Goal: Information Seeking & Learning: Learn about a topic

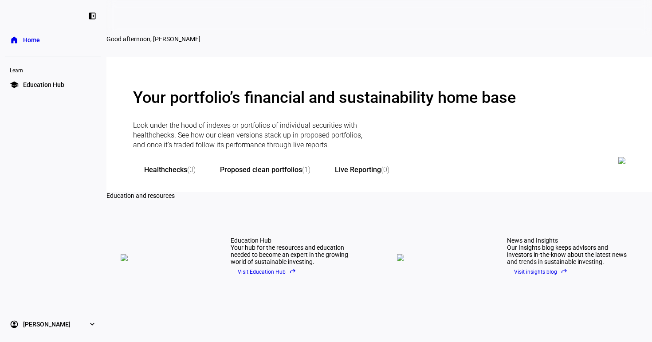
click at [64, 188] on div "left_panel_close home Home Learn school Education Hub account_circle Patricia K…" at bounding box center [53, 171] width 106 height 342
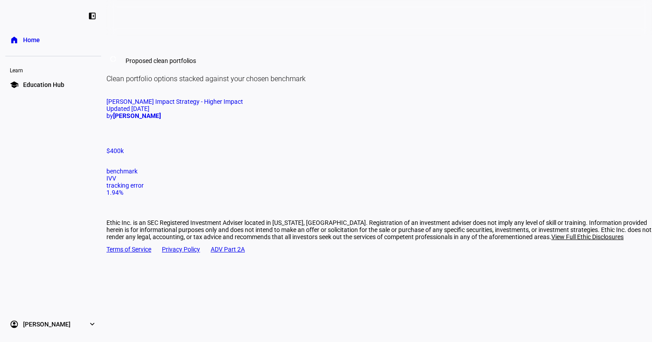
scroll to position [535, 0]
click at [48, 42] on link "home Home" at bounding box center [53, 40] width 96 height 18
click at [177, 112] on div "Updated [DATE]" at bounding box center [378, 108] width 545 height 7
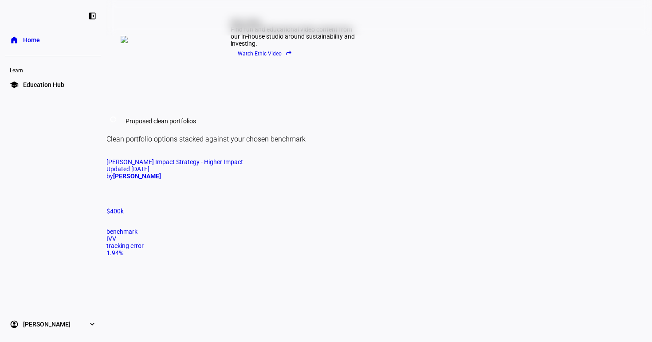
scroll to position [493, 0]
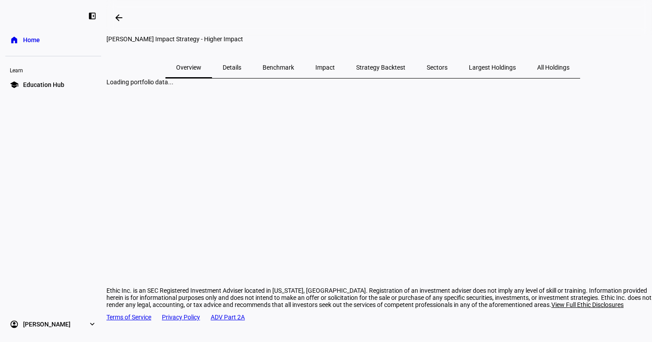
click at [191, 86] on plt-direct-client-portfolio-page "[PERSON_NAME] Impact Strategy - Higher Impact Overview Details Benchmark Impact…" at bounding box center [378, 60] width 545 height 50
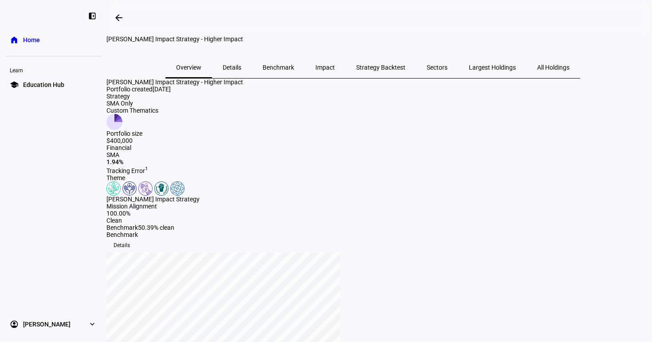
click at [241, 70] on span "Details" at bounding box center [232, 67] width 19 height 6
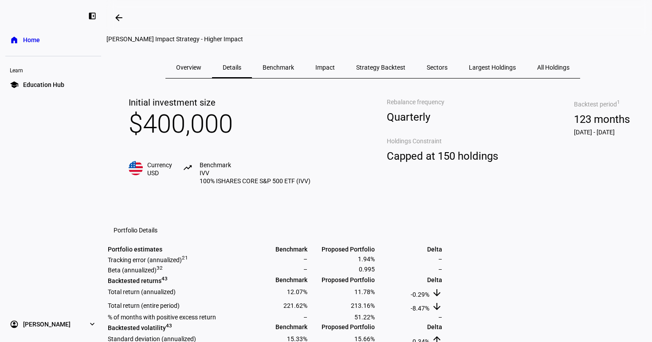
click at [298, 249] on div "Initial investment size $400,000 Currency USD trending_up Benchmark IVV 100% IS…" at bounding box center [378, 337] width 545 height 518
click at [294, 70] on span "Benchmark" at bounding box center [277, 67] width 31 height 6
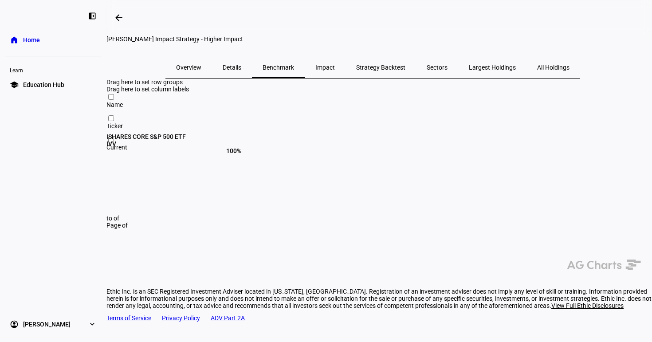
scroll to position [8, 0]
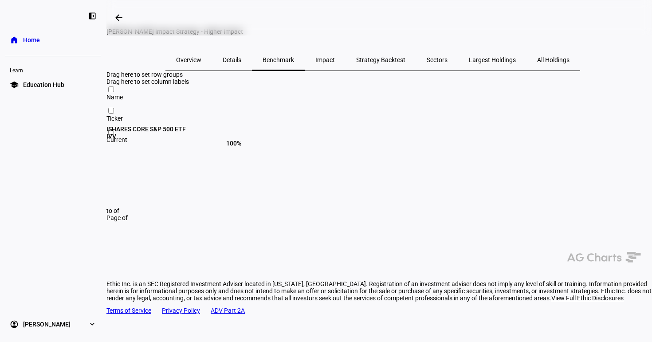
click at [335, 63] on span "Impact" at bounding box center [325, 60] width 20 height 6
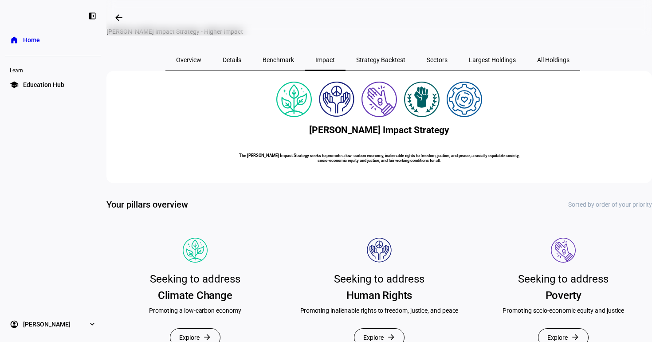
click at [375, 63] on span "Strategy Backtest" at bounding box center [380, 60] width 49 height 6
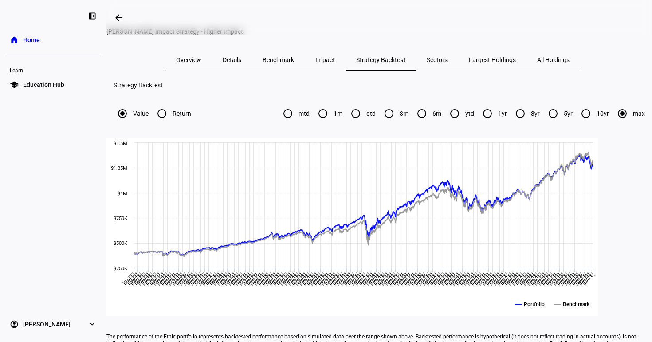
click at [201, 63] on span "Overview" at bounding box center [188, 60] width 25 height 6
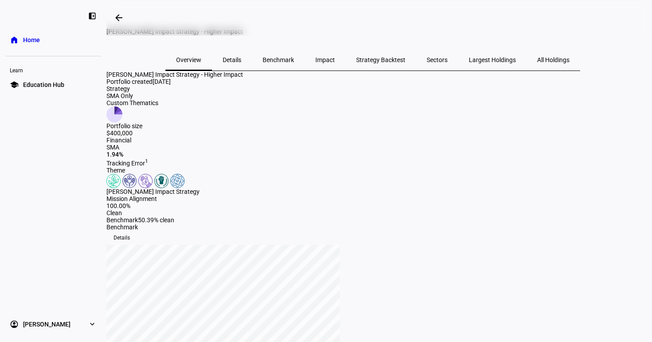
click at [414, 158] on div "1.94%" at bounding box center [378, 154] width 545 height 7
click at [130, 245] on span "Details" at bounding box center [121, 237] width 16 height 14
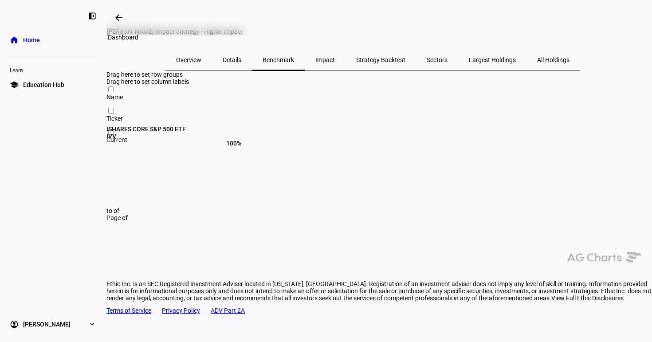
click at [123, 23] on span at bounding box center [118, 17] width 21 height 21
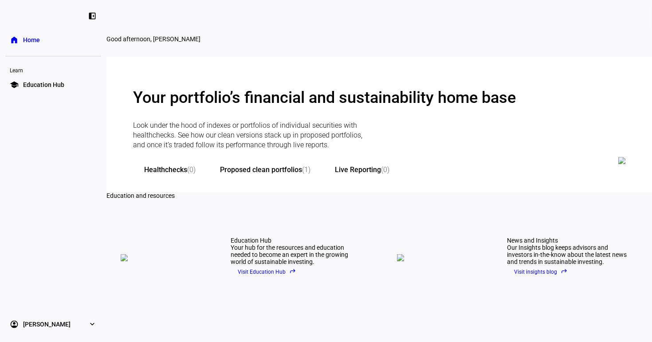
click at [23, 40] on span "Home" at bounding box center [31, 39] width 17 height 9
click at [19, 39] on link "home Home" at bounding box center [53, 40] width 96 height 18
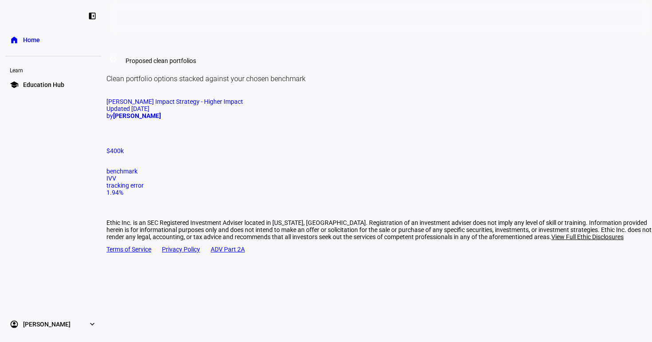
scroll to position [550, 0]
click at [153, 105] on span "[PERSON_NAME] Impact Strategy - Higher Impact" at bounding box center [174, 101] width 137 height 7
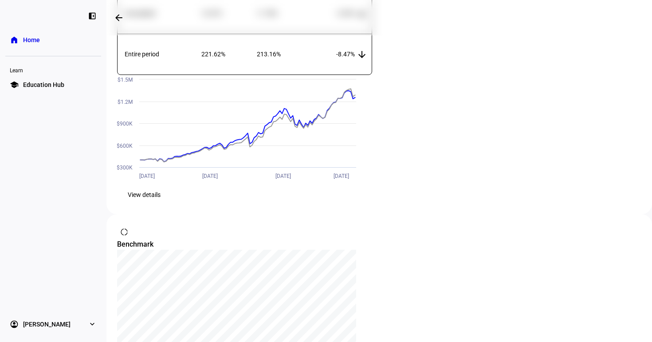
scroll to position [762, 0]
